Goal: Task Accomplishment & Management: Manage account settings

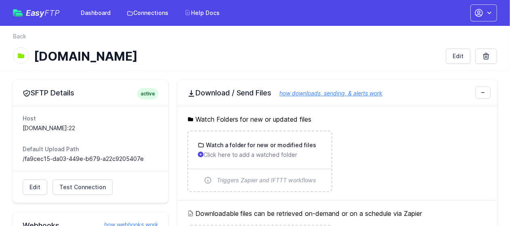
click at [26, 8] on div "Easy FTP Dashboard Connections Help Docs" at bounding box center [118, 13] width 211 height 15
click at [29, 10] on span "Easy FTP" at bounding box center [43, 13] width 34 height 8
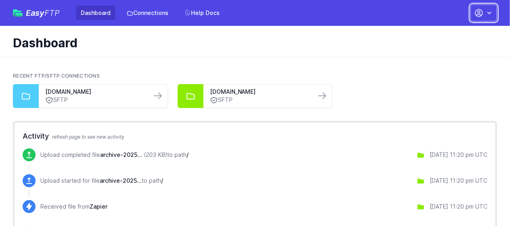
click at [477, 14] on icon "button" at bounding box center [478, 12] width 7 height 7
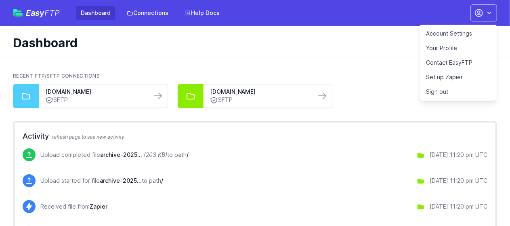
click at [466, 47] on link "Your Profile" at bounding box center [457, 48] width 77 height 15
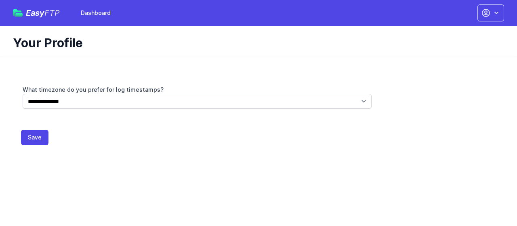
click at [484, 22] on div "Easy FTP Dashboard Dashboard Contact EasyFTP Set up Zapier Sign out Open main m…" at bounding box center [258, 13] width 491 height 26
click at [484, 16] on icon "button" at bounding box center [486, 13] width 10 height 10
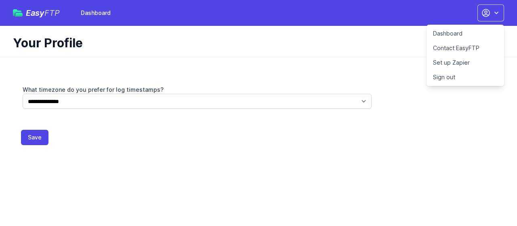
click at [481, 33] on link "Dashboard" at bounding box center [464, 33] width 77 height 15
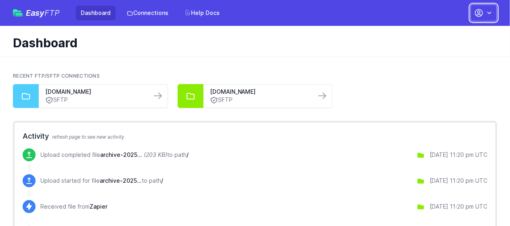
click at [486, 12] on icon "button" at bounding box center [489, 13] width 8 height 8
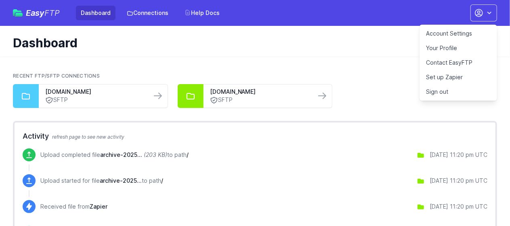
click at [453, 35] on link "Account Settings" at bounding box center [457, 33] width 77 height 15
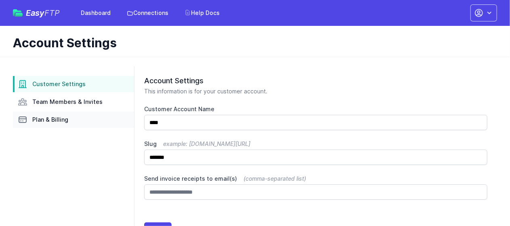
click at [64, 120] on span "Plan & Billing" at bounding box center [50, 119] width 36 height 8
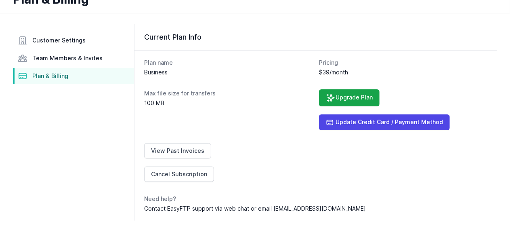
scroll to position [46, 0]
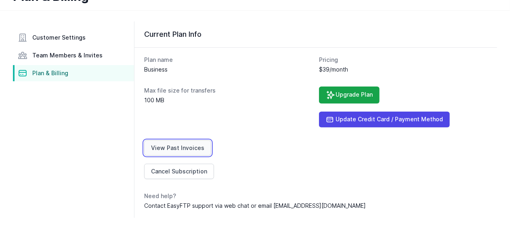
click at [178, 149] on link "View Past Invoices" at bounding box center [177, 147] width 67 height 15
